Goal: Navigation & Orientation: Find specific page/section

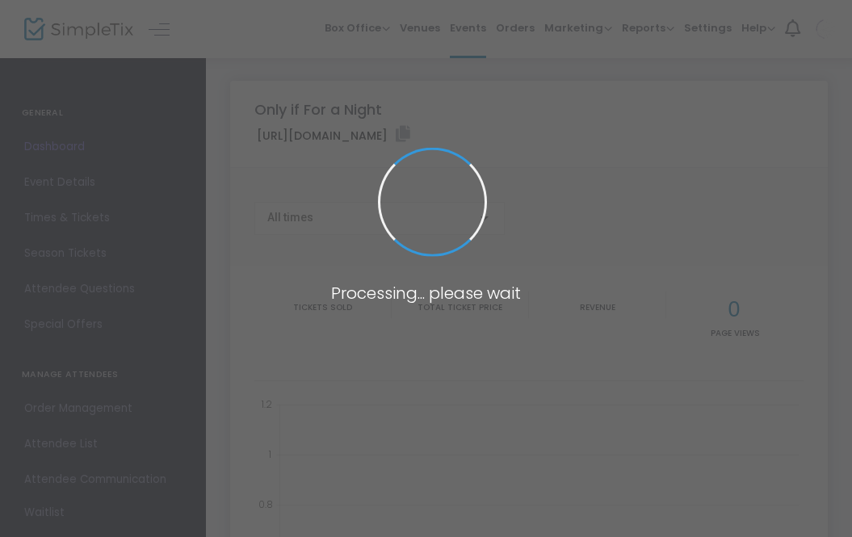
type input "[URL][DOMAIN_NAME]"
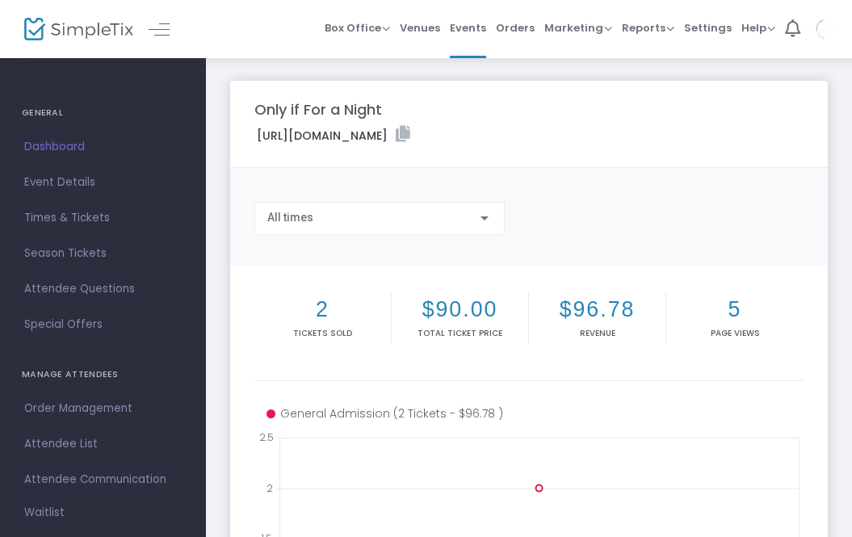
click at [325, 312] on h2 "2" at bounding box center [323, 309] width 130 height 26
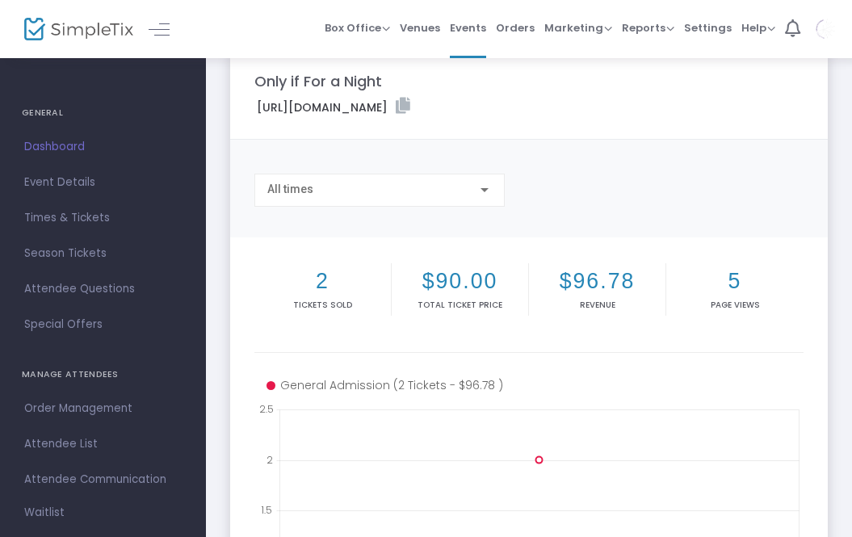
scroll to position [34, 0]
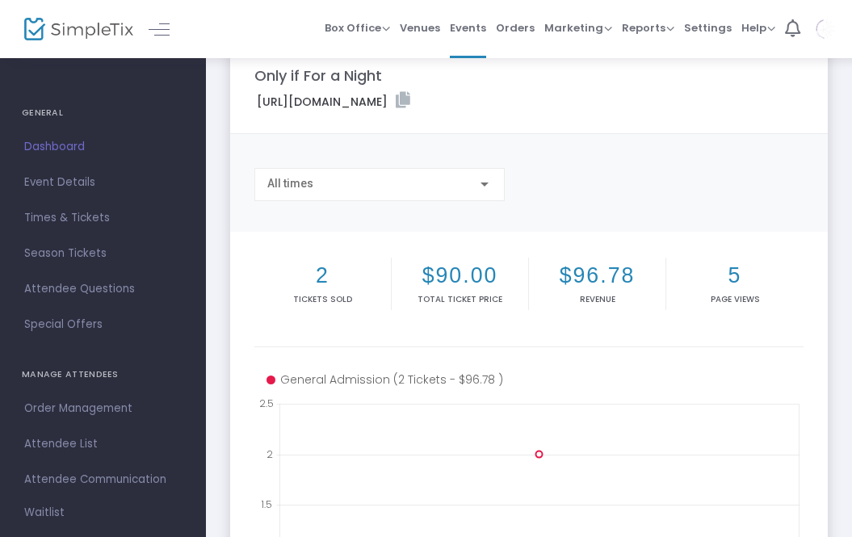
click at [320, 288] on h2 "2" at bounding box center [323, 275] width 130 height 26
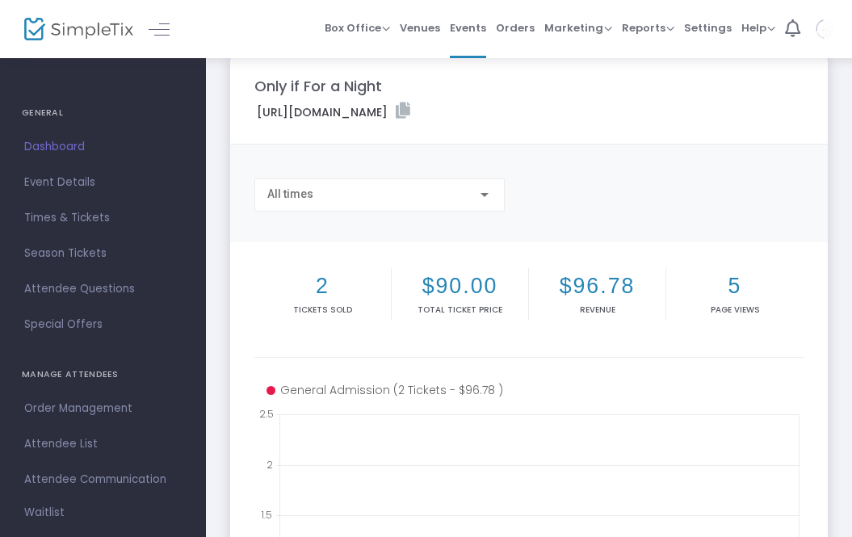
scroll to position [0, 0]
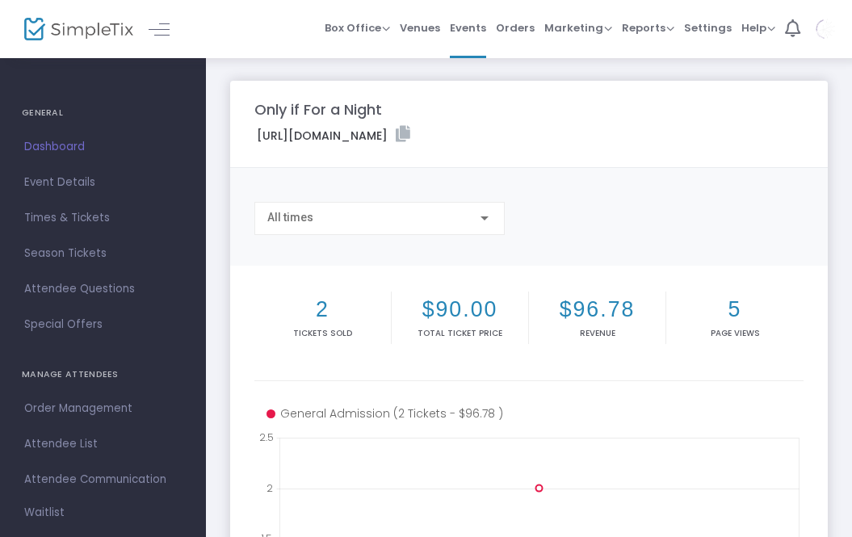
click at [482, 221] on div at bounding box center [484, 218] width 15 height 13
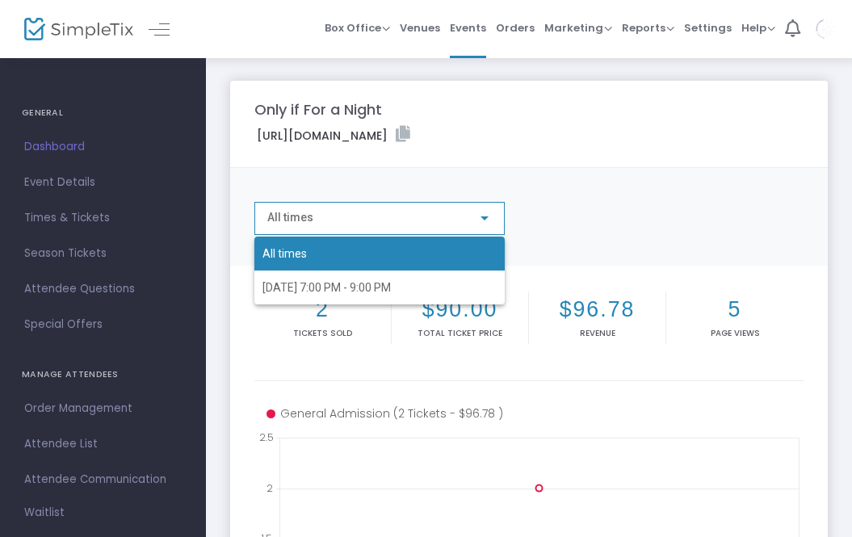
click at [597, 209] on div at bounding box center [426, 268] width 852 height 537
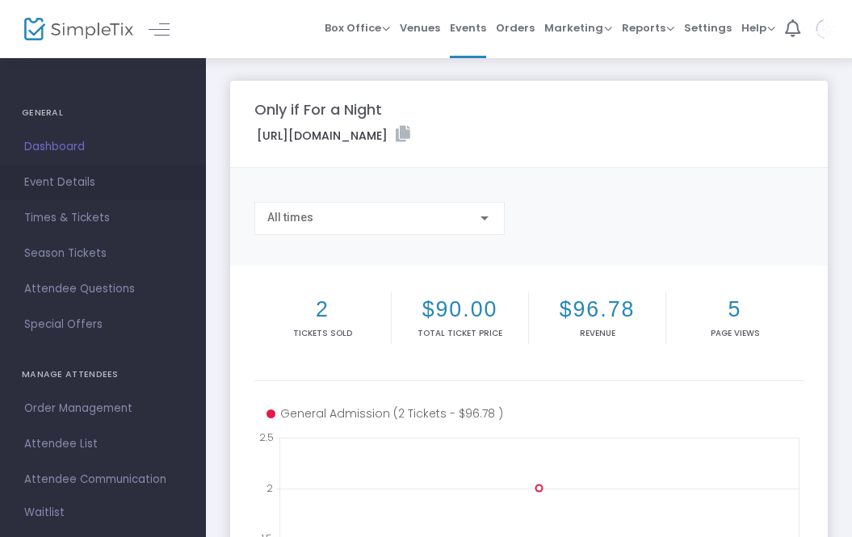
click at [83, 191] on span "Event Details" at bounding box center [102, 182] width 157 height 21
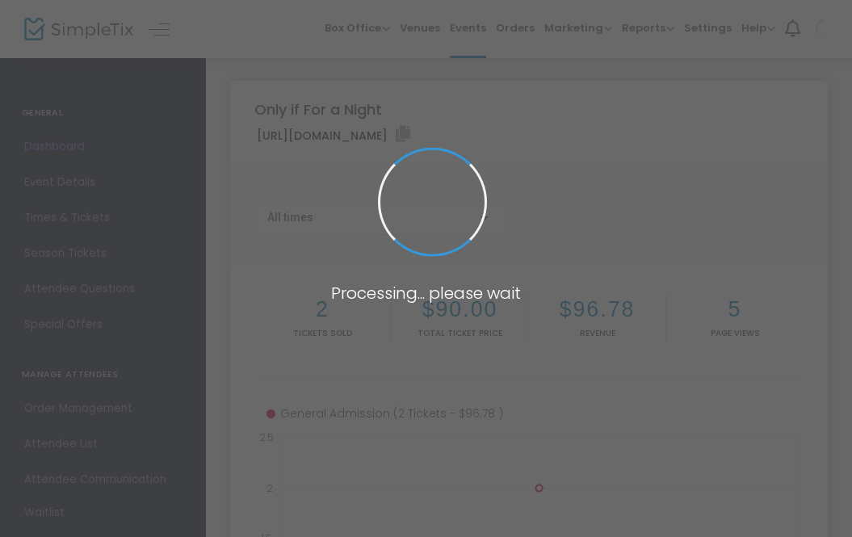
click at [63, 154] on span at bounding box center [426, 268] width 852 height 537
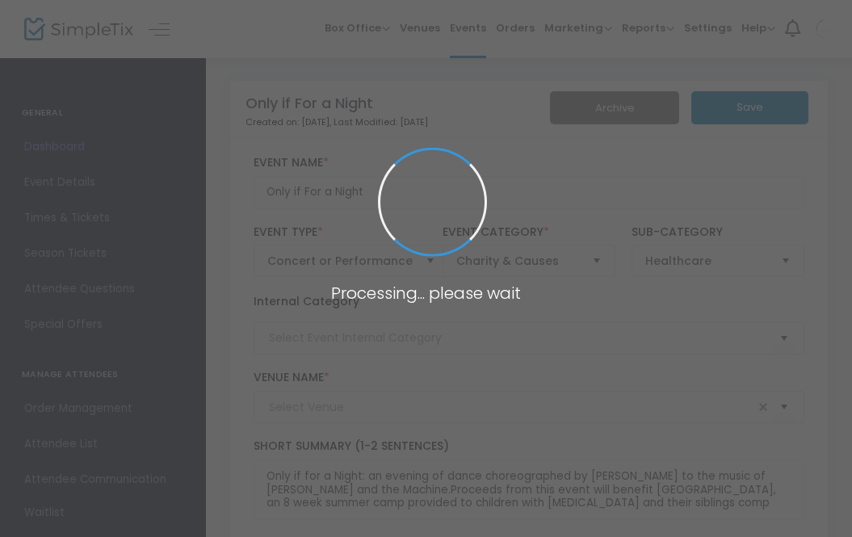
type input "[PERSON_NAME] Dance Center - [PERSON_NAME] and [PERSON_NAME] Performance Space …"
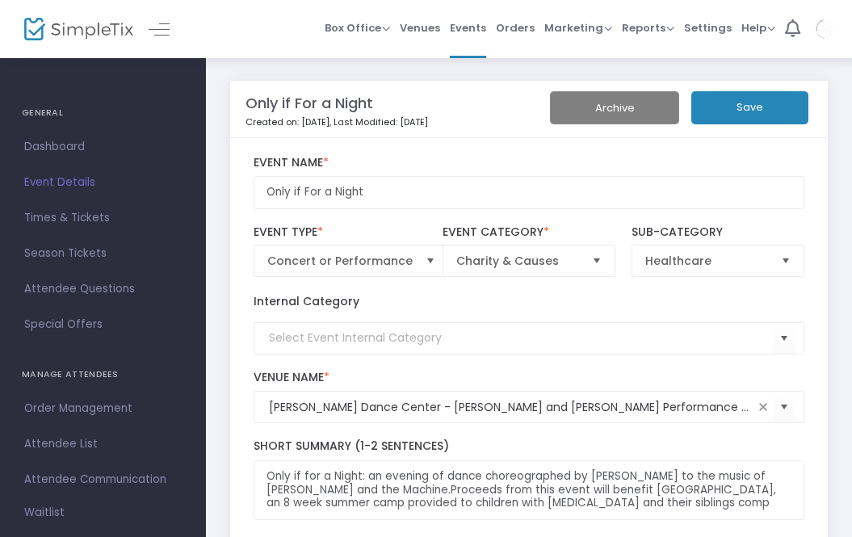
click at [62, 153] on span "Dashboard" at bounding box center [102, 146] width 157 height 21
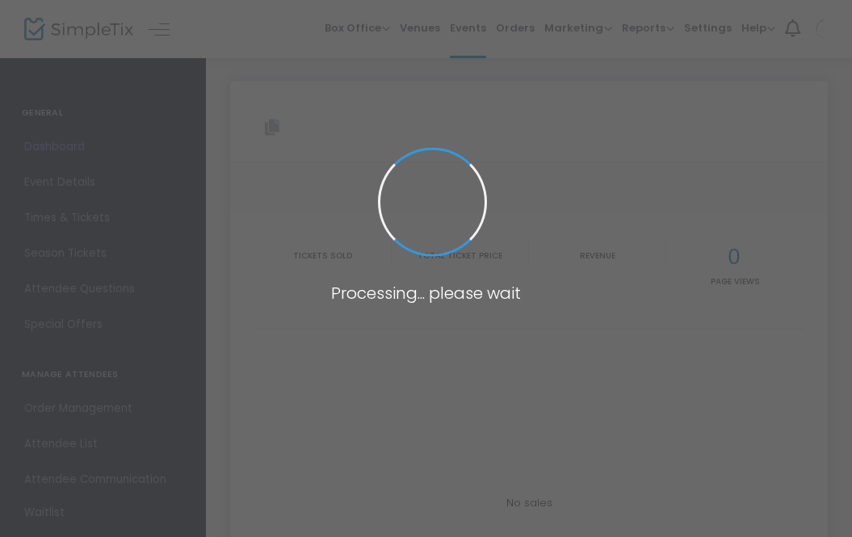
type input "[URL][DOMAIN_NAME]"
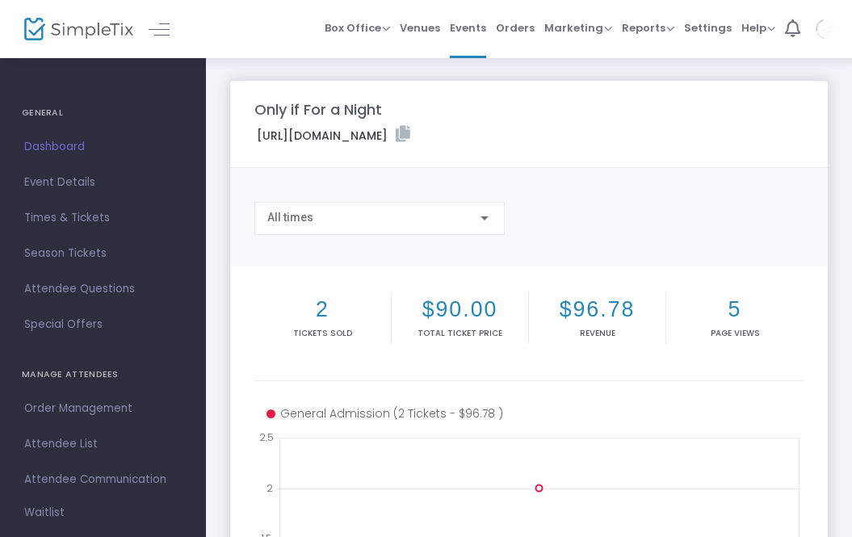
click at [321, 321] on h2 "2" at bounding box center [323, 309] width 130 height 26
click at [325, 310] on h2 "2" at bounding box center [323, 309] width 130 height 26
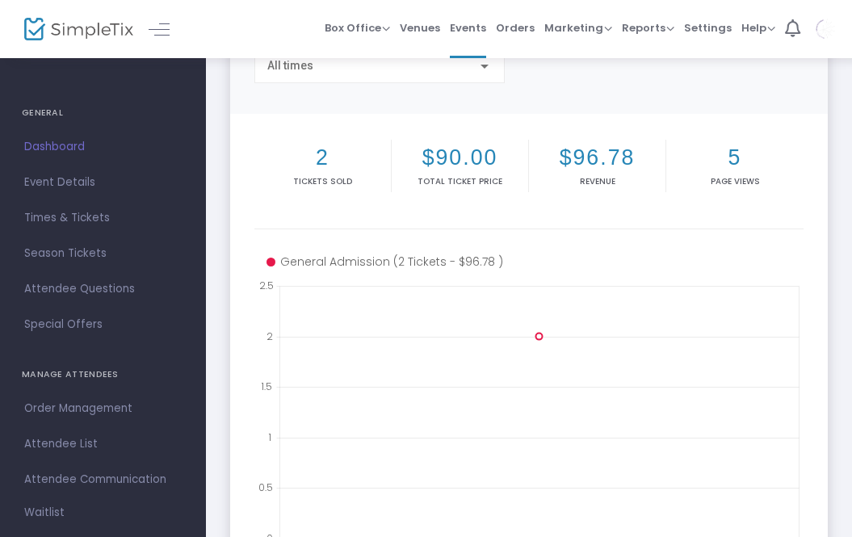
scroll to position [165, 0]
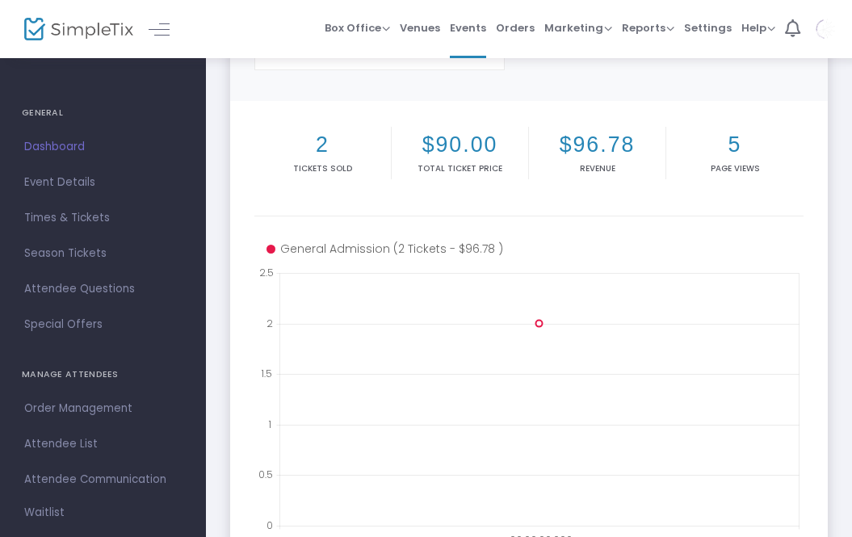
click at [531, 35] on span "Orders" at bounding box center [515, 27] width 39 height 41
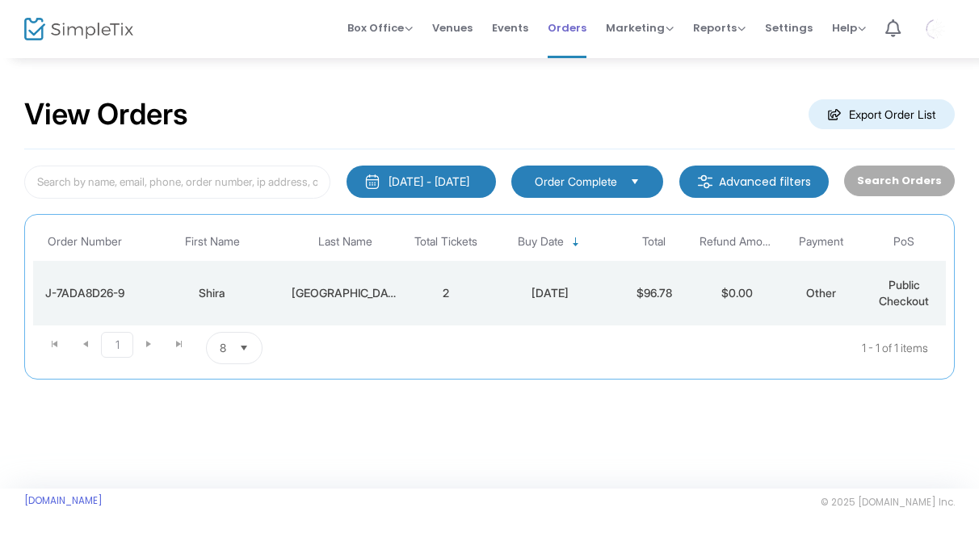
click at [556, 33] on span "Orders" at bounding box center [567, 27] width 39 height 41
click at [510, 33] on span "Events" at bounding box center [510, 27] width 36 height 41
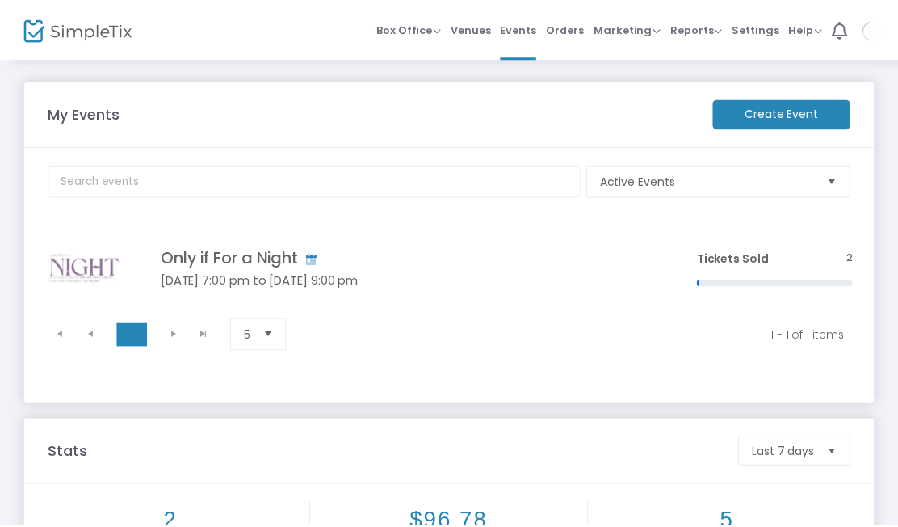
scroll to position [87, 0]
